Goal: Task Accomplishment & Management: Manage account settings

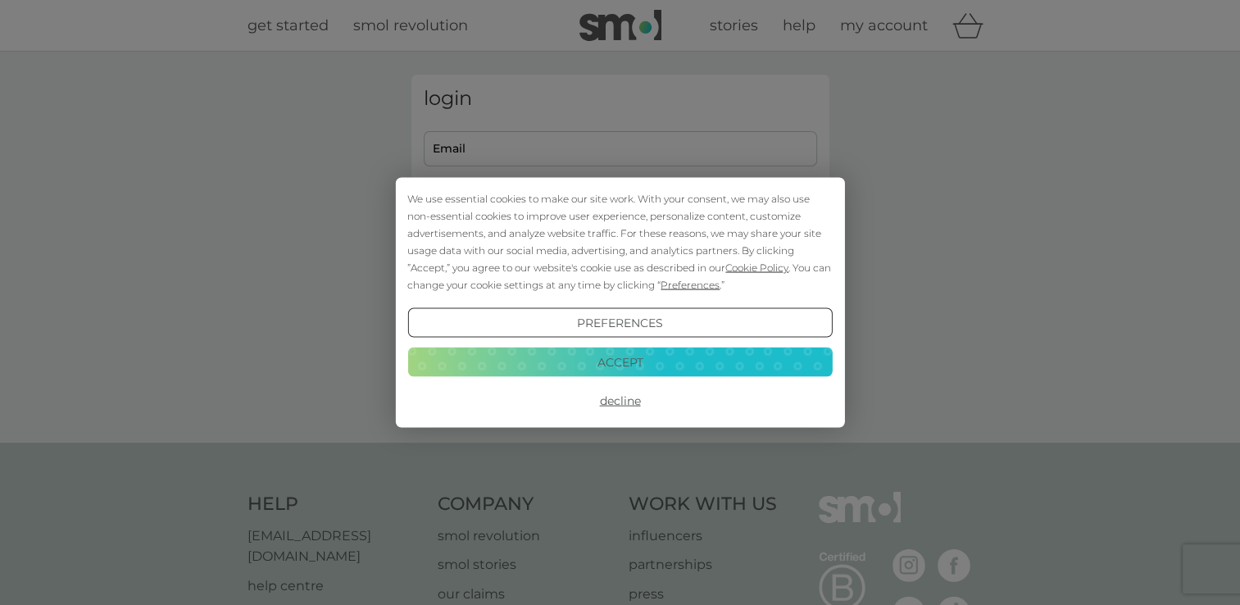
type input "cnestor@ustsc.org.uk"
click at [620, 356] on button "Accept" at bounding box center [619, 362] width 425 height 30
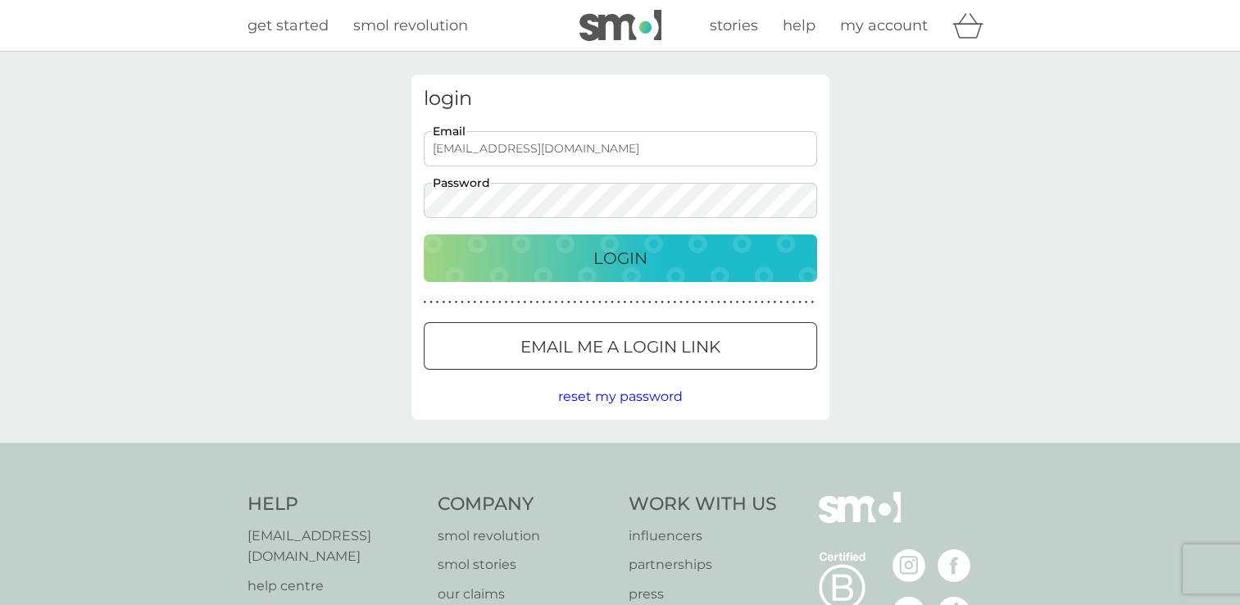
click at [596, 263] on p "Login" at bounding box center [620, 258] width 54 height 26
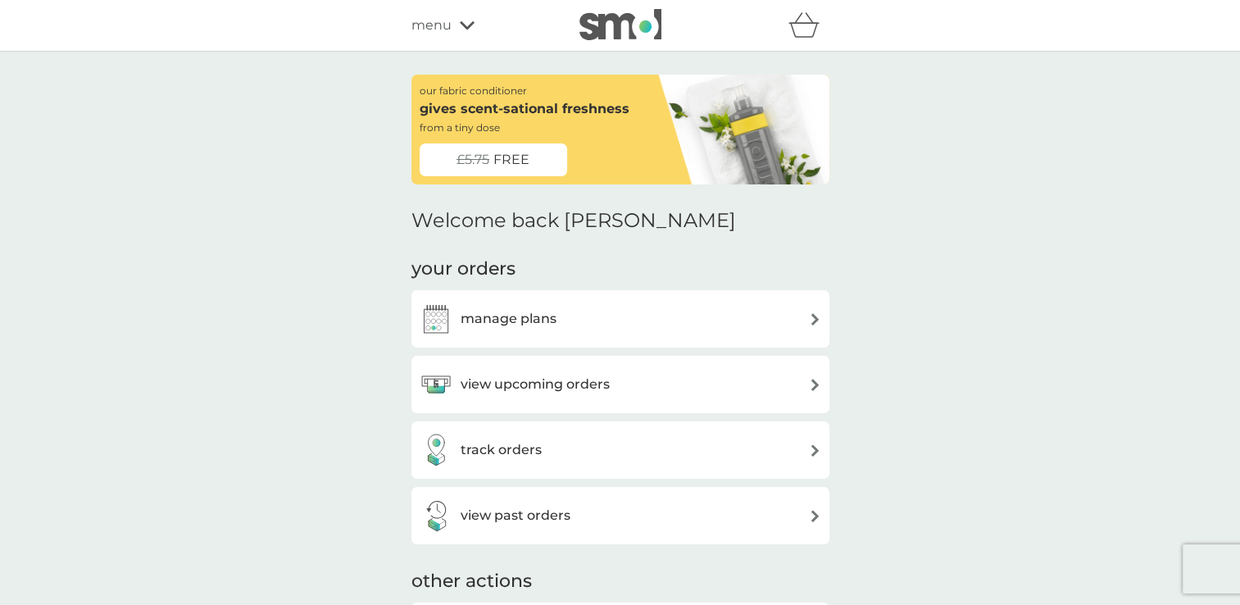
click at [503, 388] on h3 "view upcoming orders" at bounding box center [535, 384] width 149 height 21
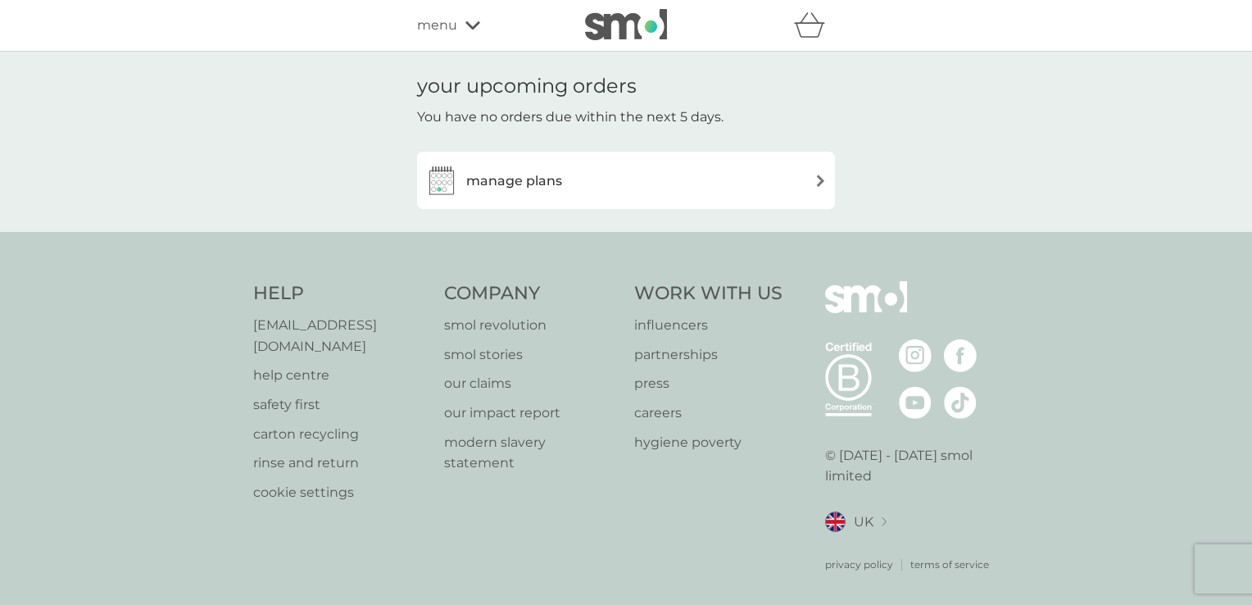
click at [550, 185] on h3 "manage plans" at bounding box center [514, 180] width 96 height 21
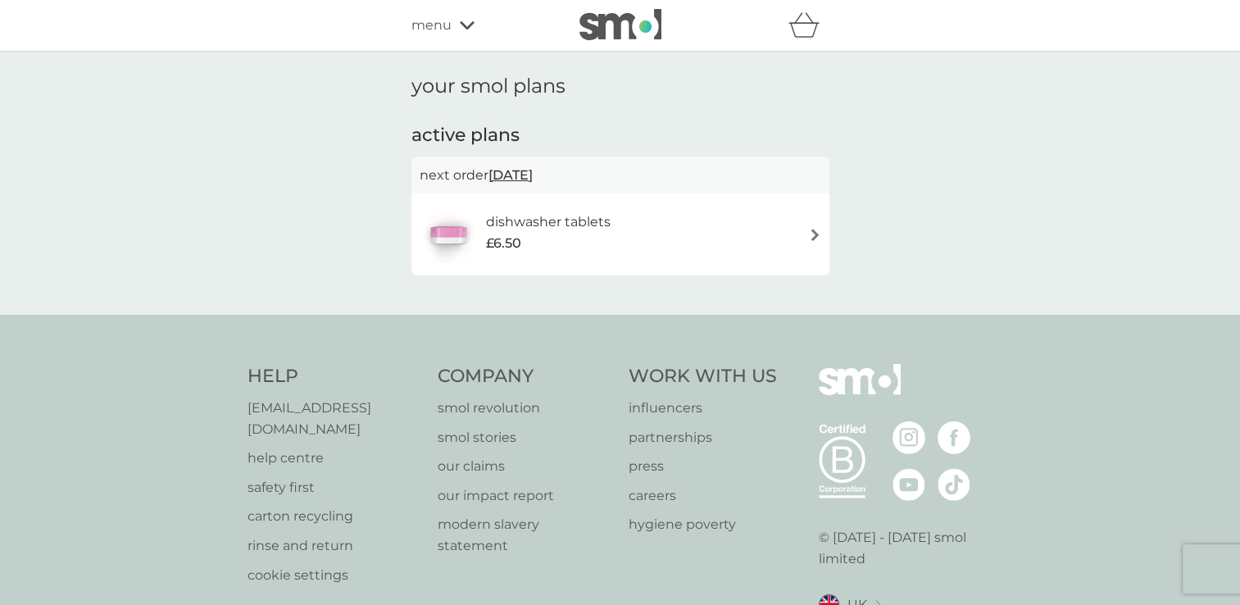
click at [521, 175] on span "[DATE]" at bounding box center [511, 175] width 44 height 32
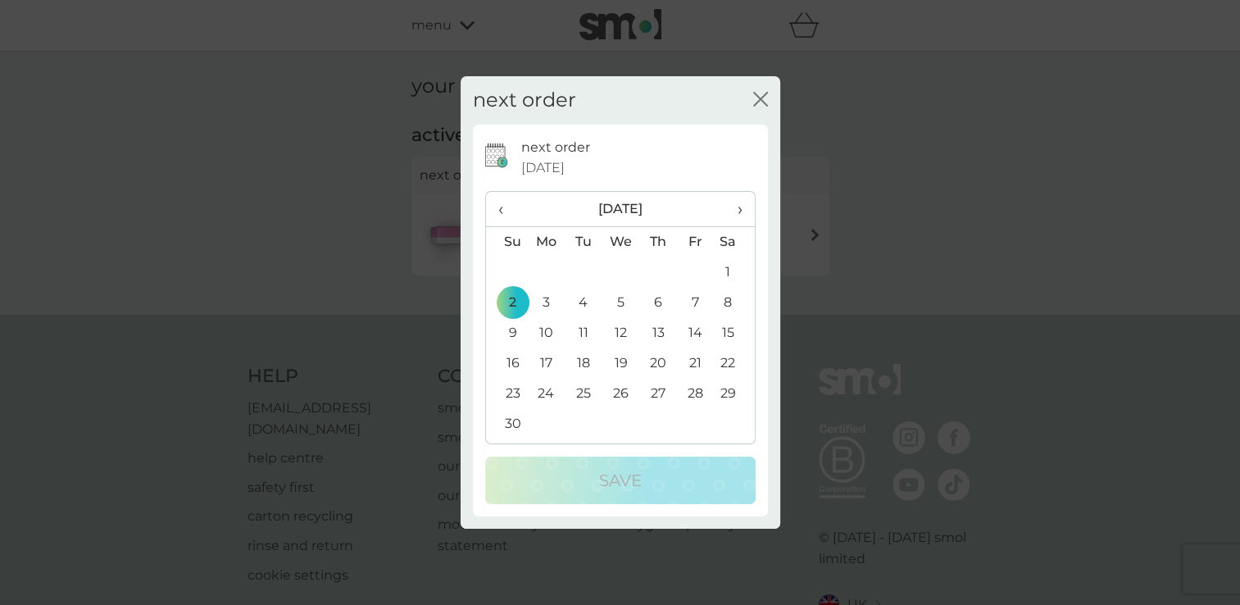
click at [511, 419] on td "30" at bounding box center [507, 424] width 42 height 30
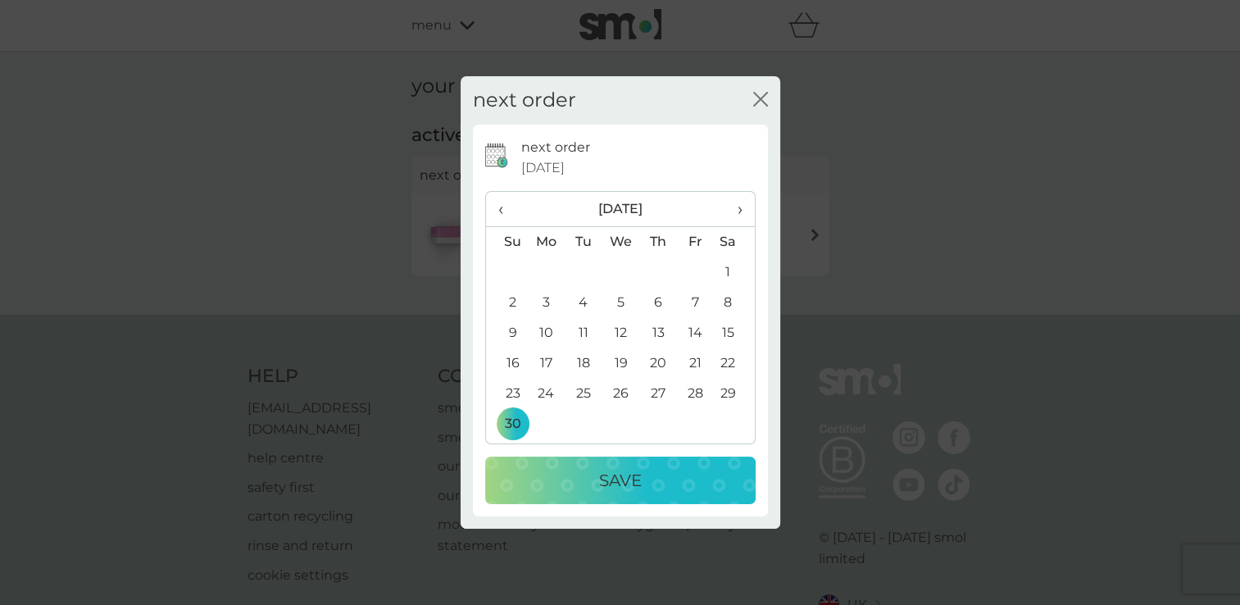
click at [613, 471] on p "Save" at bounding box center [620, 480] width 43 height 26
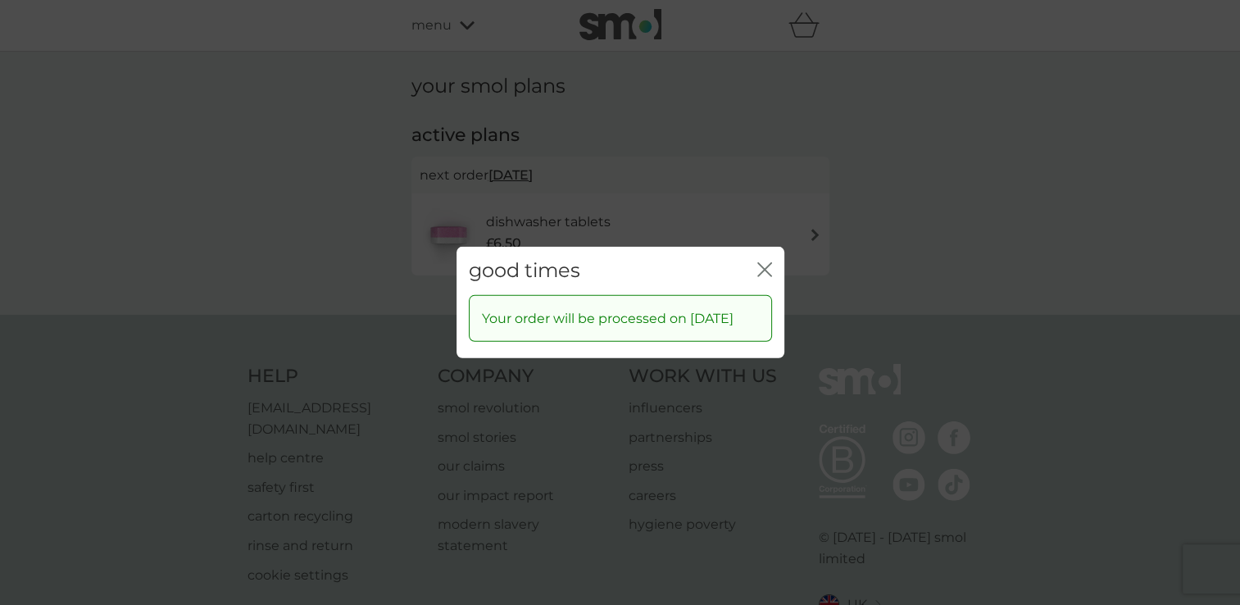
click at [761, 263] on icon "close" at bounding box center [761, 269] width 7 height 13
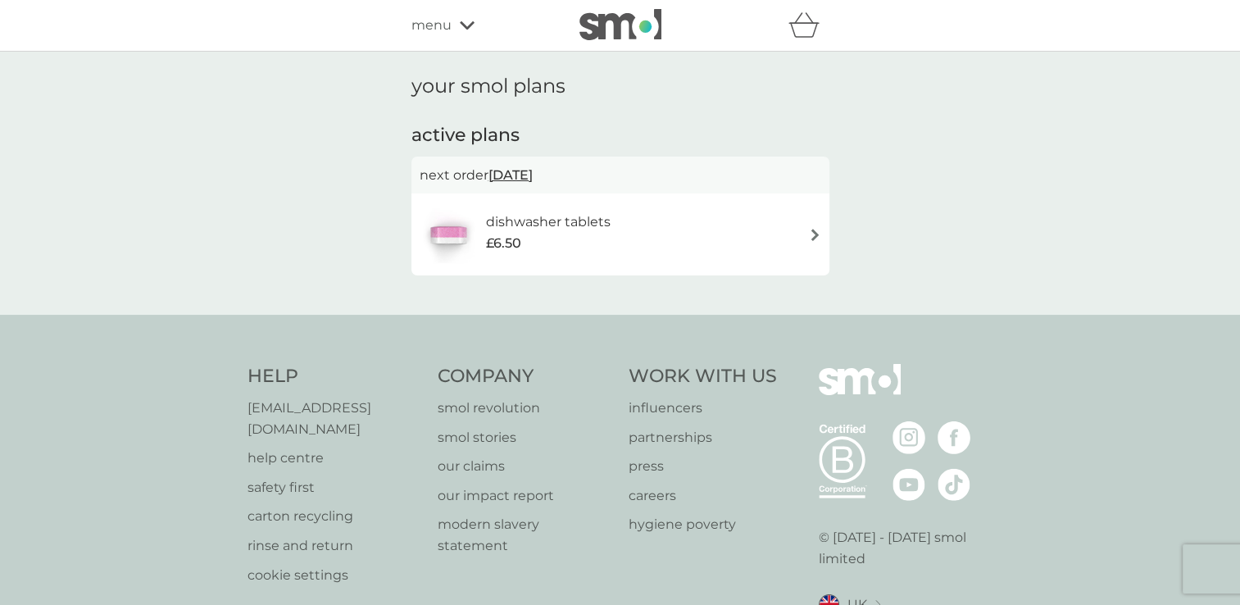
click at [466, 27] on icon at bounding box center [467, 25] width 15 height 8
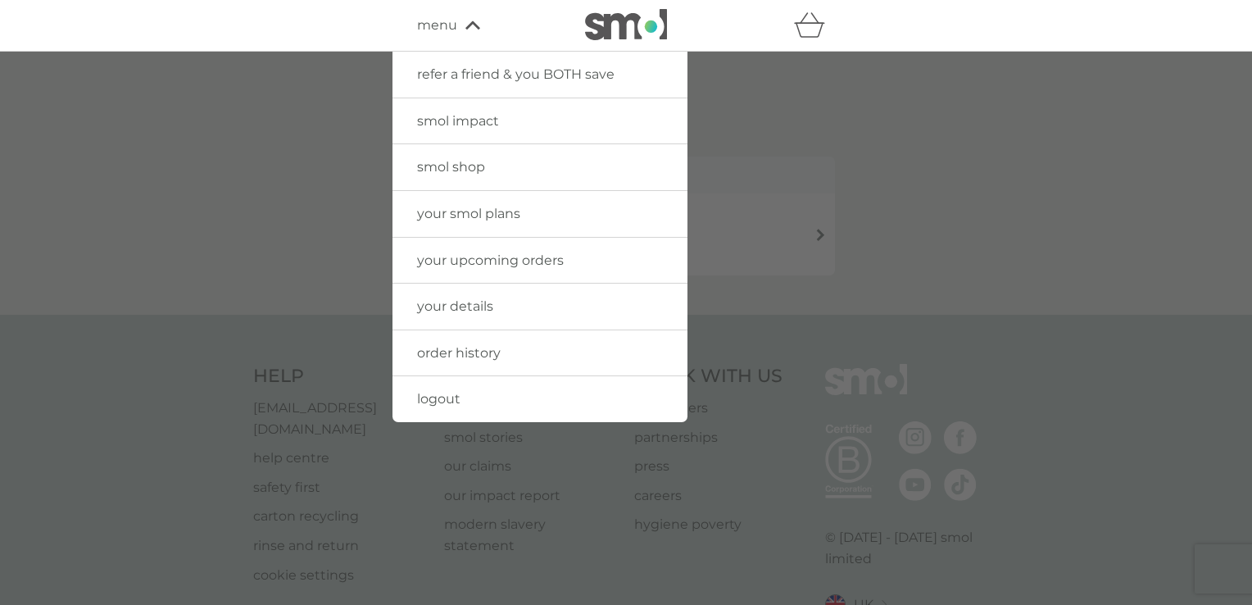
click at [423, 349] on span "order history" at bounding box center [459, 353] width 84 height 16
